Goal: Information Seeking & Learning: Learn about a topic

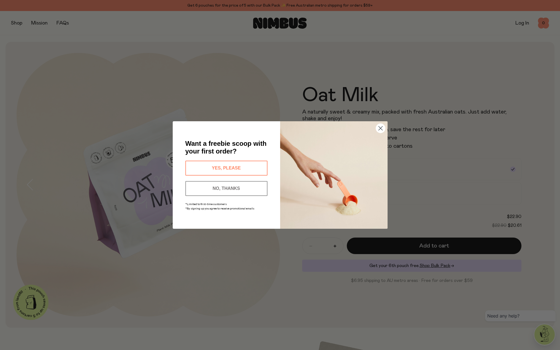
drag, startPoint x: 238, startPoint y: 164, endPoint x: 258, endPoint y: 182, distance: 27.5
click at [258, 182] on div "Want a freebie scoop with your first order? YES, PLEASE NO, THANKS *Limited to …" at bounding box center [232, 174] width 96 height 85
click at [382, 130] on circle "Close dialog" at bounding box center [380, 128] width 9 height 9
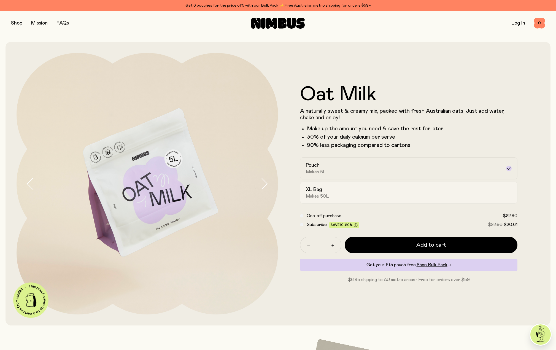
click at [320, 195] on span "Makes 50L" at bounding box center [317, 196] width 23 height 6
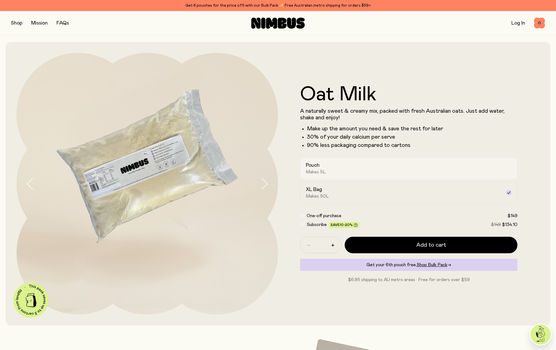
click at [327, 166] on div "Pouch Makes 5L" at bounding box center [404, 168] width 196 height 13
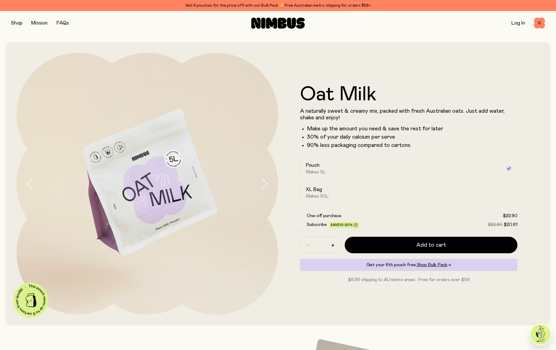
click at [17, 23] on button "button" at bounding box center [16, 23] width 11 height 8
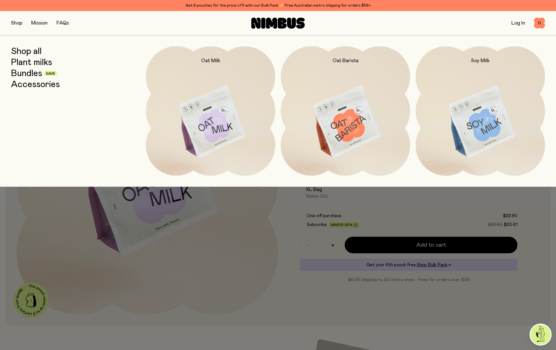
click at [41, 87] on link "Accessories" at bounding box center [35, 84] width 49 height 10
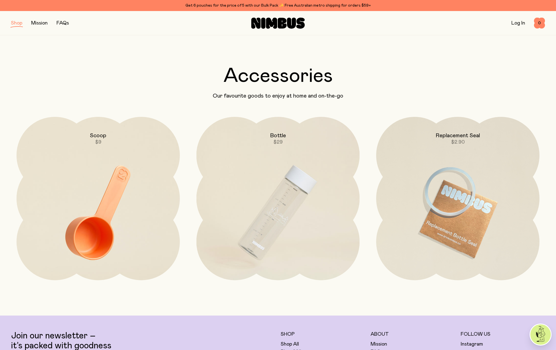
click at [23, 24] on div "Shop Mission FAQs" at bounding box center [100, 23] width 178 height 8
drag, startPoint x: 334, startPoint y: 98, endPoint x: 236, endPoint y: 96, distance: 98.4
click at [236, 96] on p "Our favourite goods to enjoy at home and on-the-go" at bounding box center [278, 96] width 534 height 7
click at [38, 23] on link "Mission" at bounding box center [39, 23] width 17 height 5
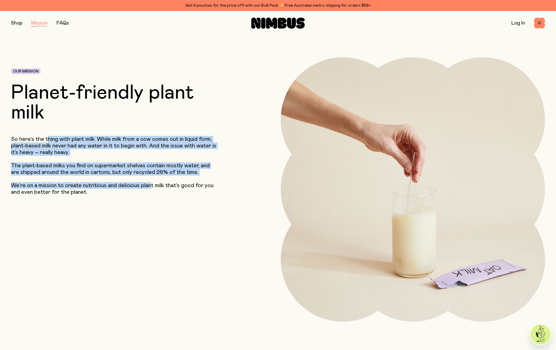
drag, startPoint x: 50, startPoint y: 139, endPoint x: 150, endPoint y: 187, distance: 110.7
click at [150, 186] on div "So here’s the thing with plant milk. While milk from a cow comes out in liquid …" at bounding box center [120, 166] width 219 height 60
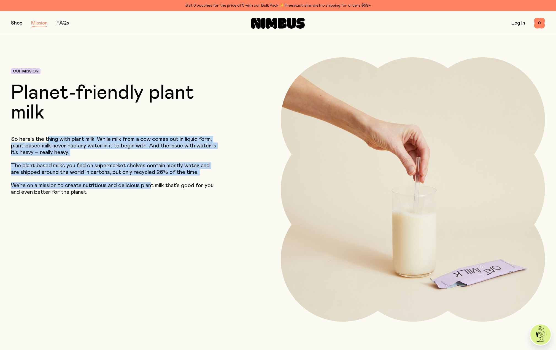
click at [142, 187] on p "We’re on a mission to create nutritious and delicious plant milk that’s good fo…" at bounding box center [114, 188] width 206 height 13
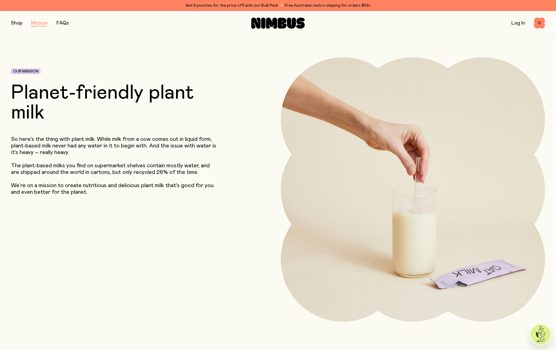
click at [98, 191] on p "We’re on a mission to create nutritious and delicious plant milk that’s good fo…" at bounding box center [114, 188] width 206 height 13
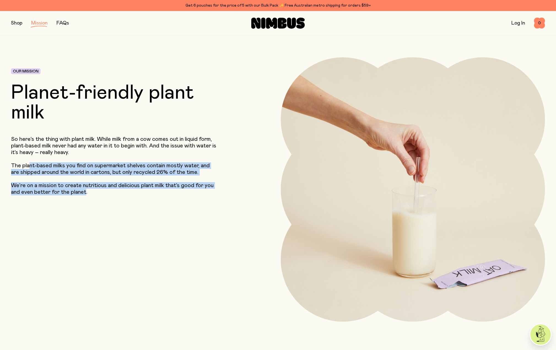
drag, startPoint x: 83, startPoint y: 189, endPoint x: 30, endPoint y: 154, distance: 63.5
click at [29, 156] on div "So here’s the thing with plant milk. While milk from a cow comes out in liquid …" at bounding box center [120, 166] width 219 height 60
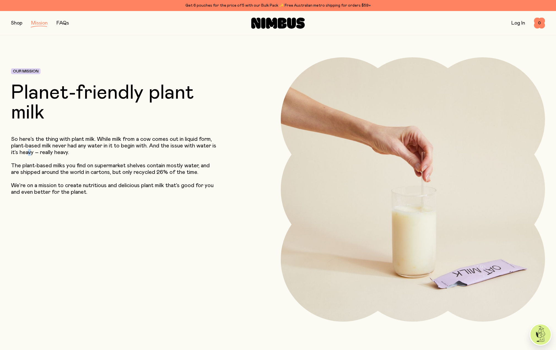
drag, startPoint x: 30, startPoint y: 153, endPoint x: 29, endPoint y: 149, distance: 4.5
click at [29, 152] on p "So here’s the thing with plant milk. While milk from a cow comes out in liquid …" at bounding box center [114, 146] width 206 height 20
